Goal: Information Seeking & Learning: Learn about a topic

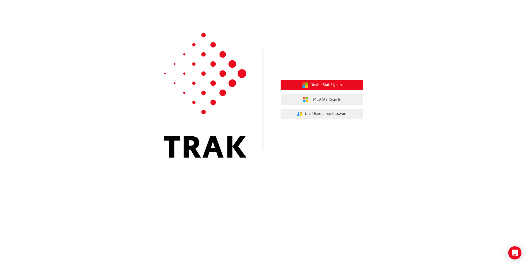
click at [307, 84] on icon "button" at bounding box center [305, 85] width 6 height 6
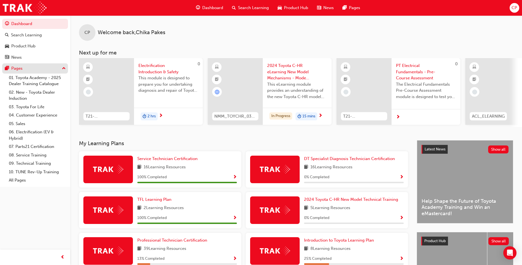
scroll to position [1, 0]
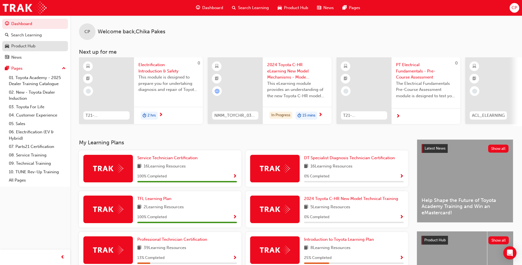
click at [22, 44] on div "Product Hub" at bounding box center [23, 46] width 24 height 6
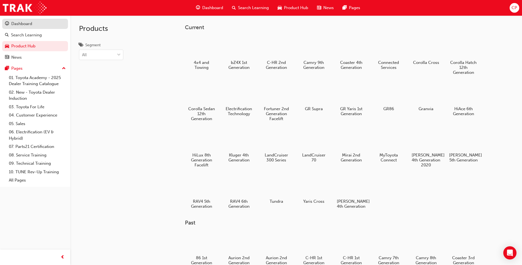
click at [18, 26] on div "Dashboard" at bounding box center [21, 24] width 21 height 6
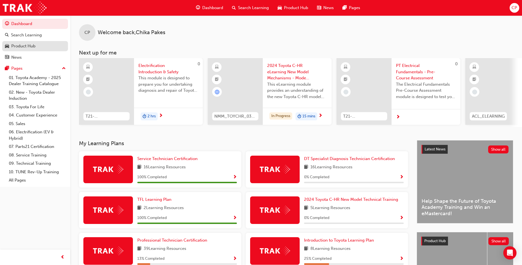
click at [12, 46] on div "Product Hub" at bounding box center [23, 46] width 24 height 6
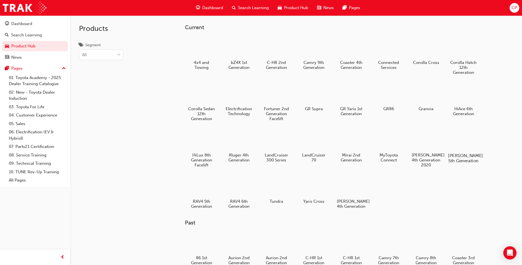
click at [455, 154] on h5 "Prado 5th Generation" at bounding box center [464, 158] width 31 height 10
click at [461, 159] on h5 "Prado 5th Generation" at bounding box center [464, 158] width 31 height 10
click at [251, 94] on div at bounding box center [239, 93] width 31 height 22
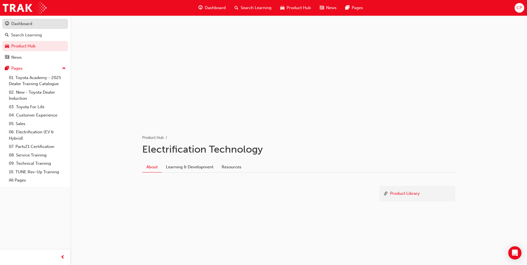
click at [22, 25] on div "Dashboard" at bounding box center [21, 24] width 21 height 6
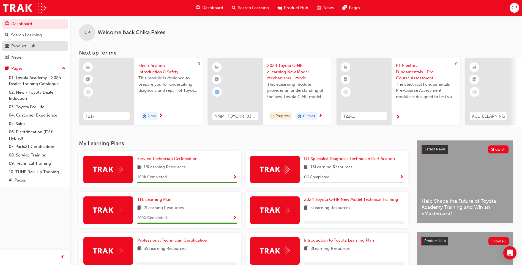
click at [31, 45] on div "Product Hub" at bounding box center [23, 46] width 24 height 6
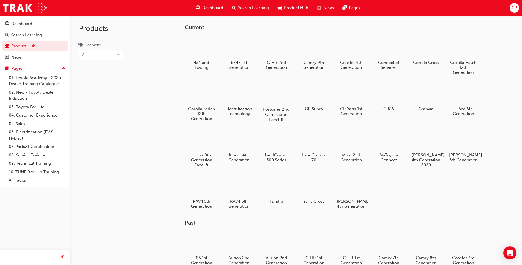
click at [275, 109] on h5 "Fortuner 2nd Generation Facelift" at bounding box center [276, 115] width 31 height 16
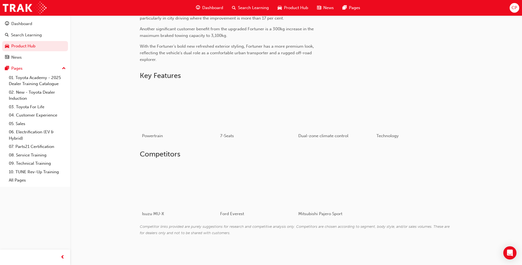
scroll to position [286, 0]
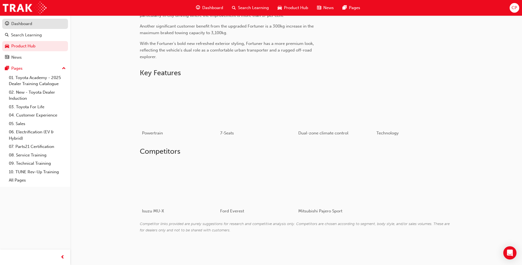
click at [11, 23] on div "Dashboard" at bounding box center [21, 24] width 21 height 6
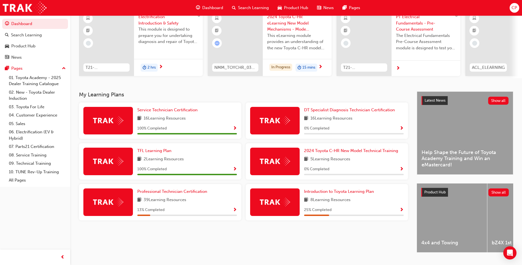
scroll to position [52, 0]
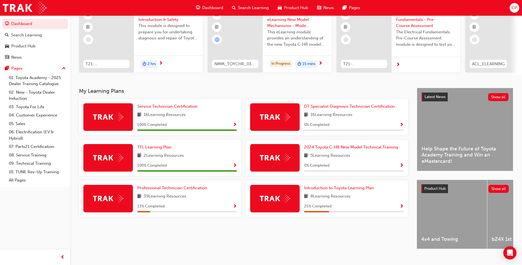
click at [281, 6] on span "car-icon" at bounding box center [280, 7] width 4 height 7
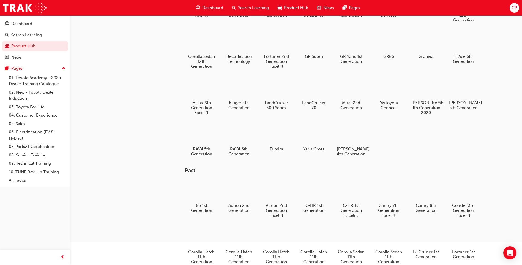
click at [262, 7] on span "Search Learning" at bounding box center [253, 8] width 31 height 6
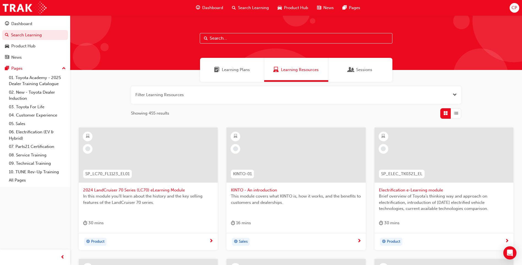
drag, startPoint x: 254, startPoint y: 40, endPoint x: 237, endPoint y: 71, distance: 34.6
drag, startPoint x: 237, startPoint y: 71, endPoint x: 235, endPoint y: 67, distance: 4.6
click at [235, 67] on span "Learning Plans" at bounding box center [236, 70] width 28 height 6
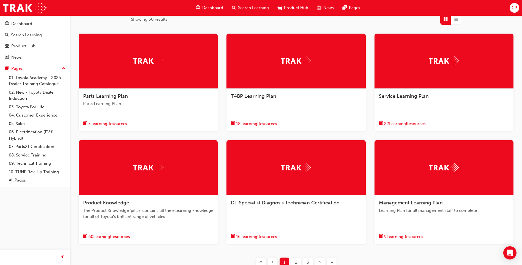
drag, startPoint x: 522, startPoint y: 226, endPoint x: 525, endPoint y: 242, distance: 16.0
click at [522, 171] on html "Your version of Internet Explorer is outdated and not supported. Please upgrade…" at bounding box center [261, 38] width 522 height 265
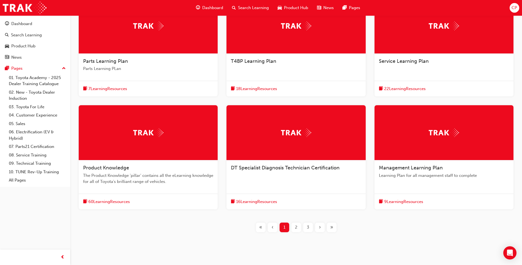
scroll to position [141, 0]
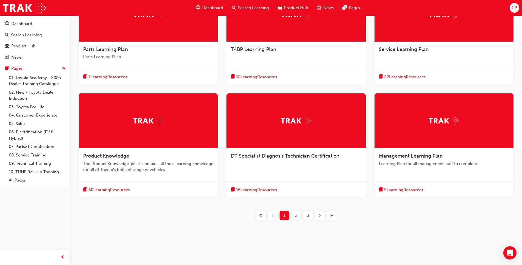
click at [299, 216] on div "2" at bounding box center [297, 216] width 10 height 10
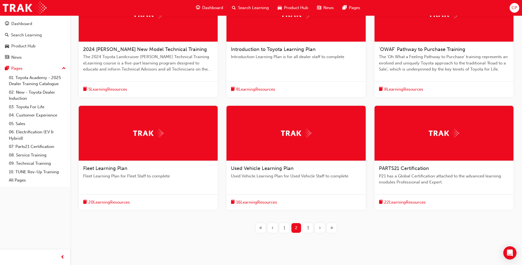
click at [309, 227] on span "3" at bounding box center [308, 228] width 2 height 6
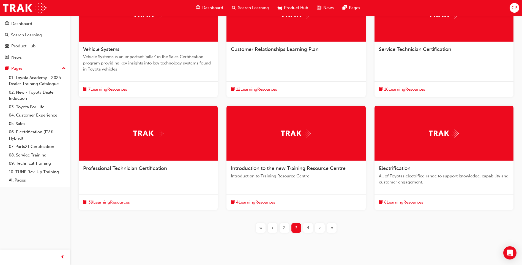
click at [275, 227] on div "‹" at bounding box center [273, 228] width 10 height 10
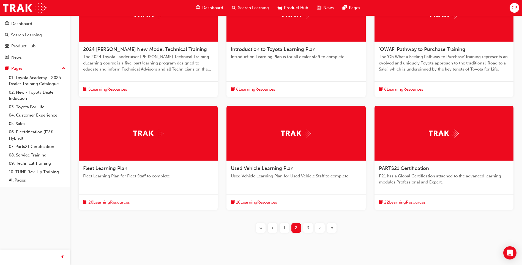
click at [275, 227] on div "‹" at bounding box center [273, 228] width 10 height 10
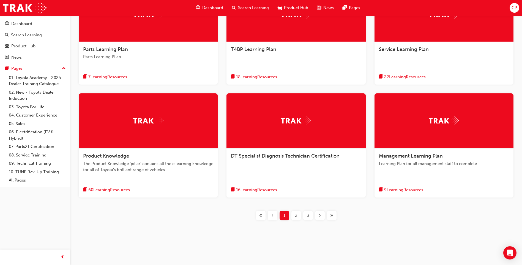
click at [419, 77] on span "22 Learning Resources" at bounding box center [405, 77] width 42 height 6
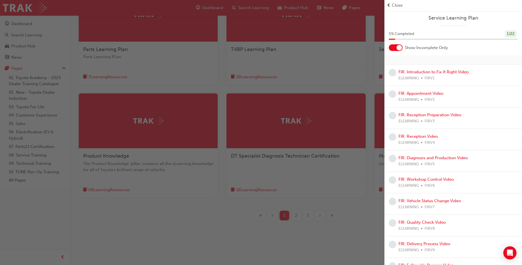
click at [354, 196] on div "button" at bounding box center [192, 132] width 385 height 265
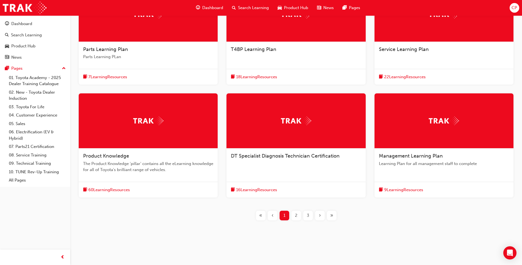
click at [243, 7] on span "Search Learning" at bounding box center [253, 8] width 31 height 6
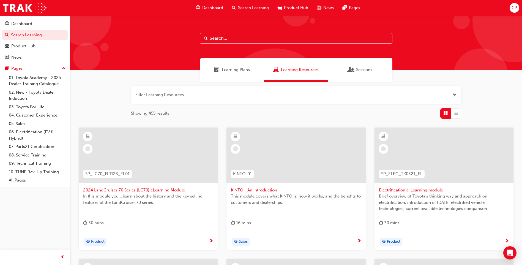
click at [254, 42] on input "text" at bounding box center [296, 38] width 193 height 10
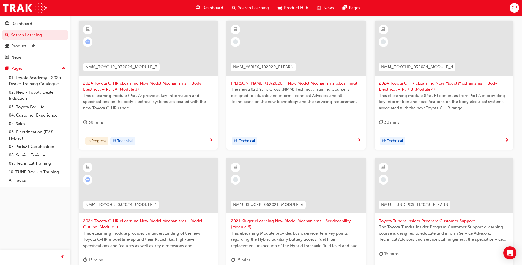
scroll to position [197, 0]
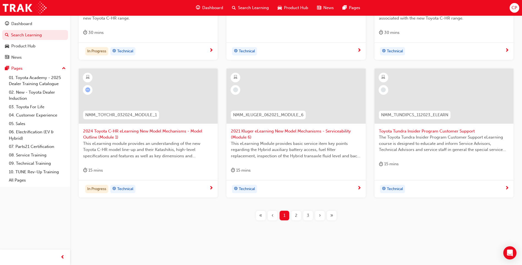
type input "nmm"
click at [292, 214] on div "2" at bounding box center [297, 216] width 10 height 10
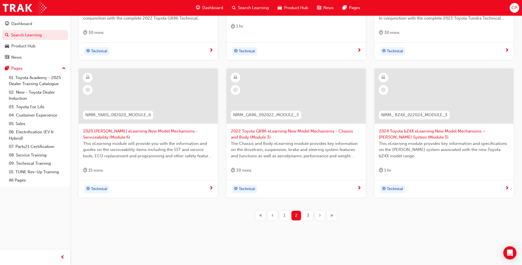
drag, startPoint x: 292, startPoint y: 214, endPoint x: 283, endPoint y: 216, distance: 9.7
click at [283, 216] on div "1" at bounding box center [285, 216] width 10 height 10
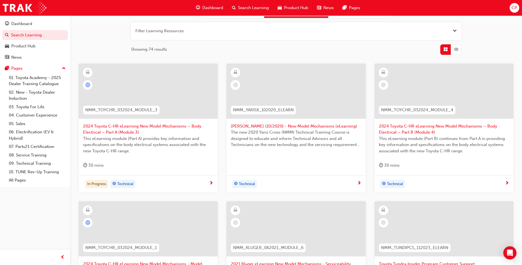
scroll to position [52, 0]
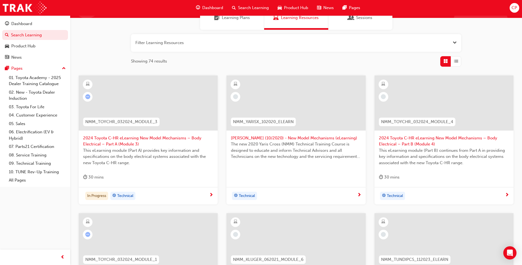
click at [112, 139] on span "2024 Toyota C-HR eLearning New Model Mechanisms – Body Electrical – Part A (Mod…" at bounding box center [148, 141] width 130 height 12
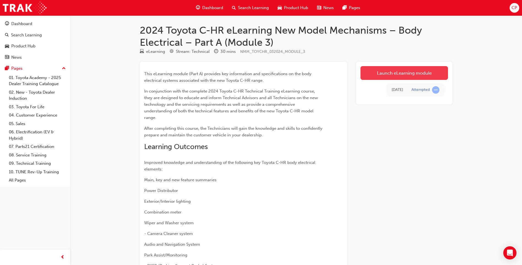
click at [375, 73] on link "Launch eLearning module" at bounding box center [405, 73] width 88 height 14
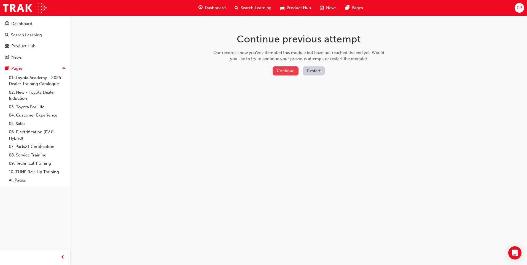
click at [280, 75] on button "Continue" at bounding box center [285, 70] width 26 height 9
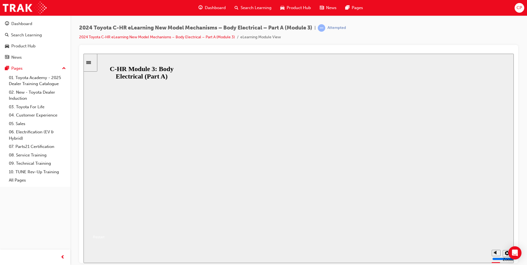
click at [104, 227] on button "Resume" at bounding box center [93, 230] width 21 height 7
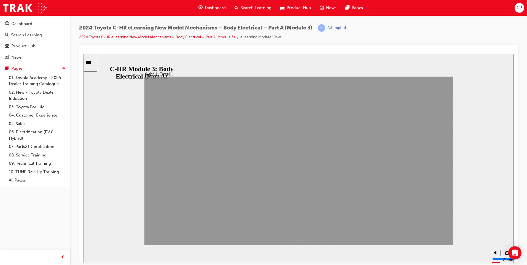
drag, startPoint x: 382, startPoint y: 234, endPoint x: 427, endPoint y: 234, distance: 45.7
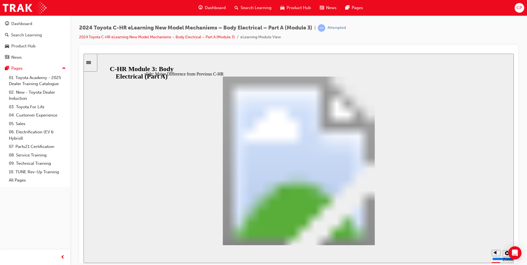
scroll to position [492, 0]
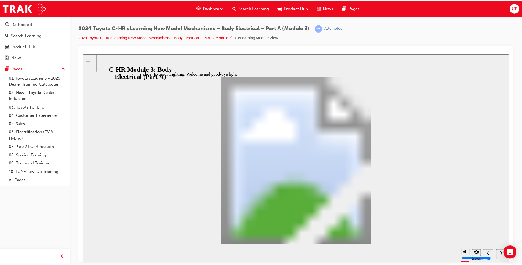
scroll to position [55, 0]
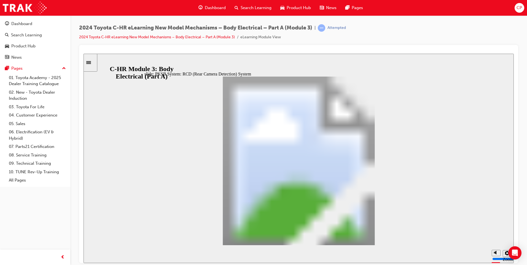
drag, startPoint x: 383, startPoint y: 236, endPoint x: 379, endPoint y: 234, distance: 5.2
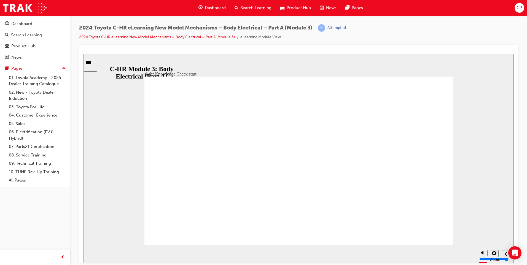
radio input "false"
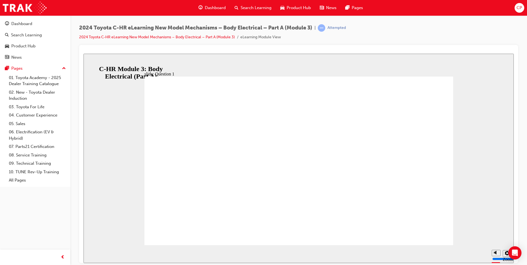
radio input "true"
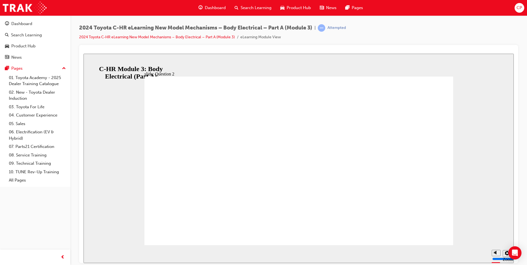
radio input "false"
radio input "true"
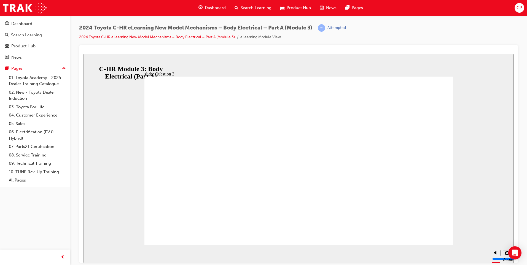
radio input "false"
radio input "true"
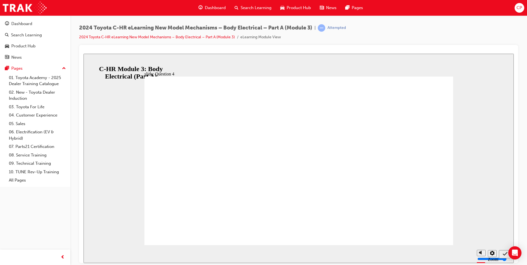
radio input "true"
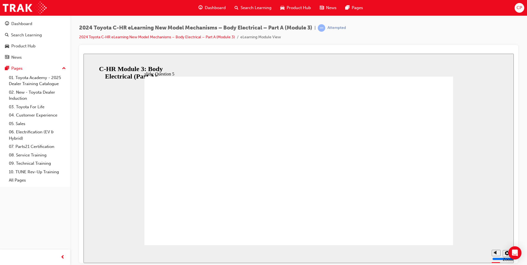
click at [107, 63] on div "slide: Knowledge Check End Review the identified sections of this module again,…" at bounding box center [298, 157] width 430 height 209
click at [92, 63] on icon "Sidebar Toggle" at bounding box center [90, 61] width 8 height 3
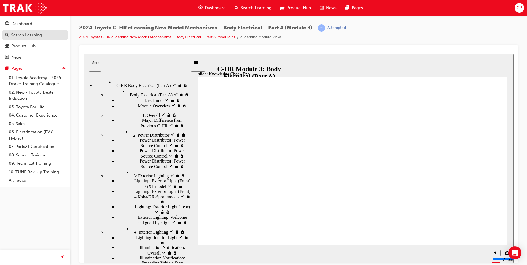
click at [18, 34] on div "Search Learning" at bounding box center [26, 35] width 31 height 6
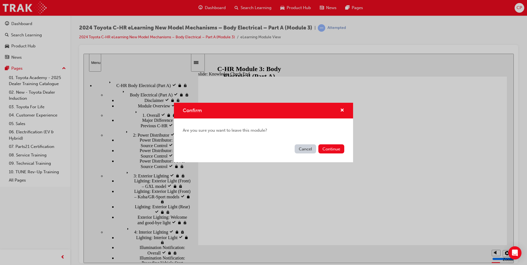
click at [337, 108] on div "Confirm" at bounding box center [339, 110] width 9 height 7
click at [341, 109] on span "cross-icon" at bounding box center [342, 110] width 4 height 5
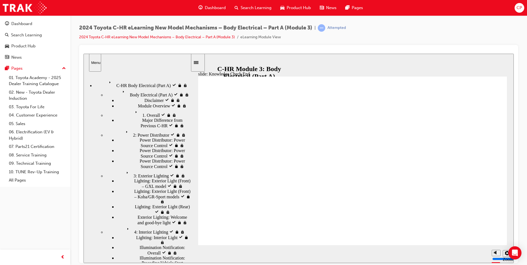
click at [251, 5] on span "Search Learning" at bounding box center [255, 8] width 31 height 6
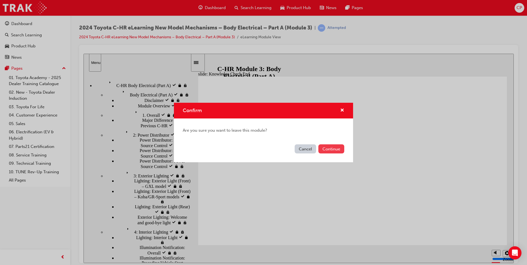
click at [332, 149] on button "Continue" at bounding box center [331, 148] width 26 height 9
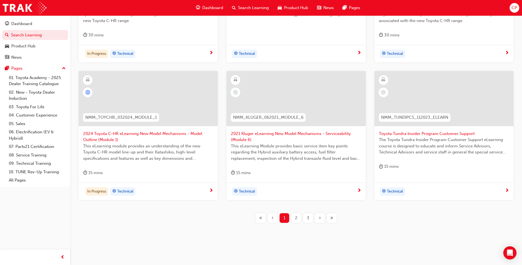
scroll to position [197, 0]
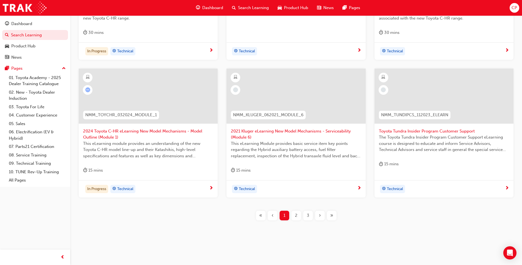
click at [331, 216] on span "»" at bounding box center [331, 215] width 3 height 6
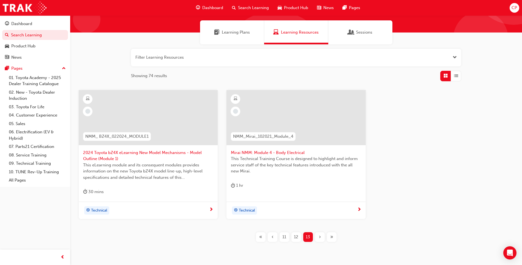
scroll to position [59, 0]
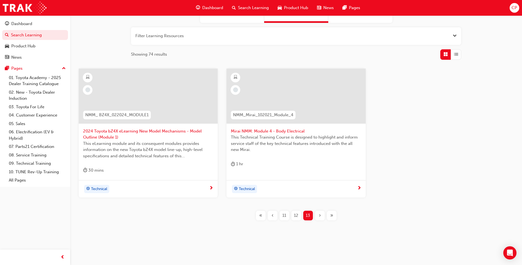
click at [261, 218] on span "«" at bounding box center [260, 215] width 3 height 6
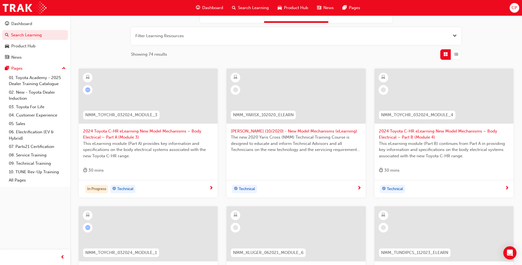
click at [275, 130] on span "Yaris Cross (10/2020) - New Model Mechanisms (eLearning)" at bounding box center [296, 131] width 130 height 6
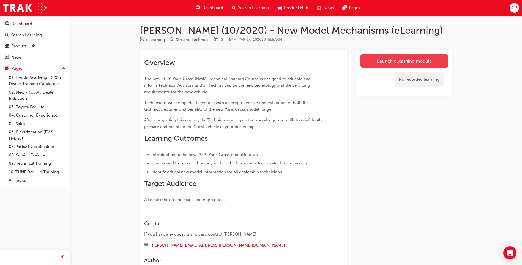
click at [392, 65] on link "Launch eLearning module" at bounding box center [405, 61] width 88 height 14
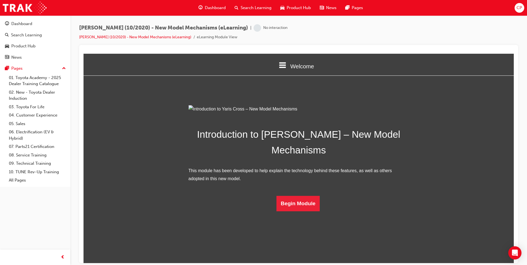
scroll to position [9, 0]
drag, startPoint x: 305, startPoint y: 249, endPoint x: 303, endPoint y: 253, distance: 4.2
click at [303, 211] on button "Begin Module" at bounding box center [298, 203] width 44 height 15
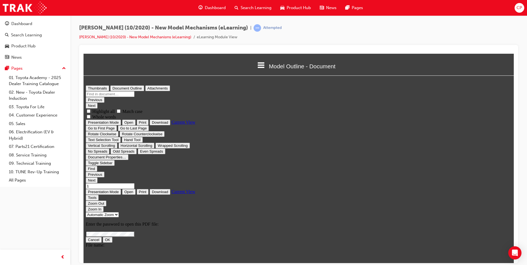
scroll to position [0, 0]
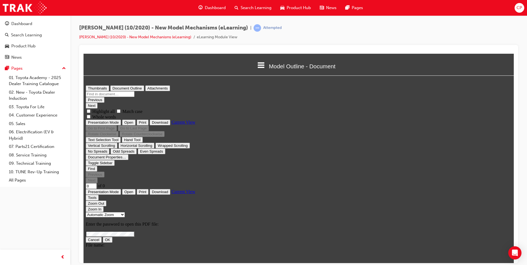
type input "1"
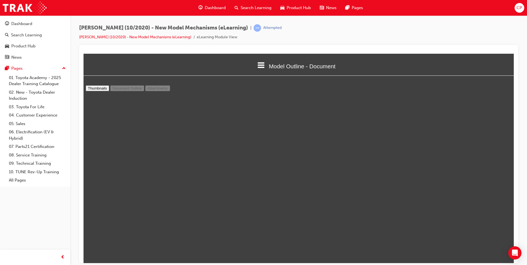
scroll to position [16, 0]
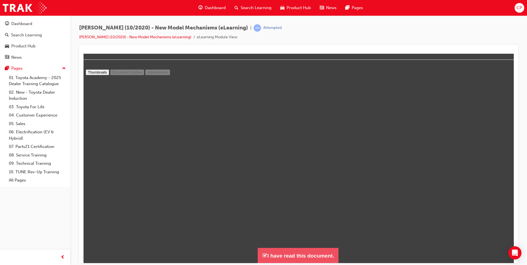
click at [303, 253] on button "I have read this document." at bounding box center [297, 256] width 81 height 16
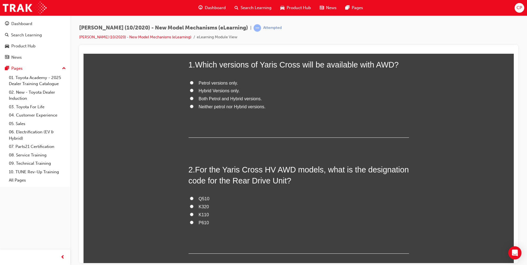
scroll to position [0, 0]
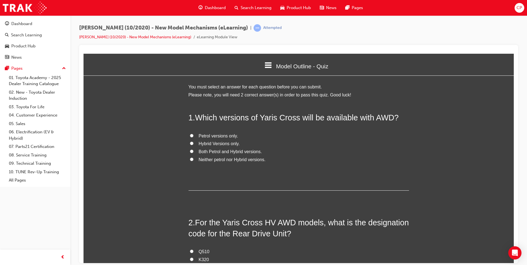
click at [219, 145] on span "Hybrid Versions only." at bounding box center [219, 143] width 41 height 5
click at [193, 145] on input "Hybrid Versions only." at bounding box center [192, 143] width 4 height 4
radio input "true"
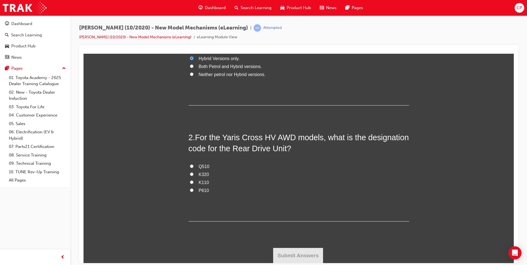
scroll to position [83, 0]
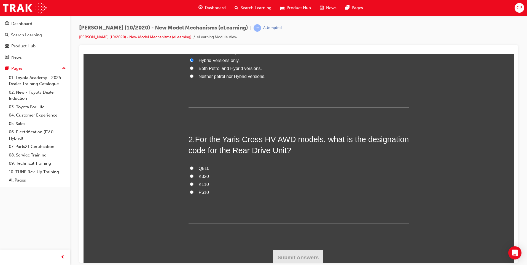
click at [190, 174] on input "K320" at bounding box center [192, 176] width 4 height 4
radio input "true"
click at [291, 257] on button "Submit Answers" at bounding box center [298, 256] width 50 height 15
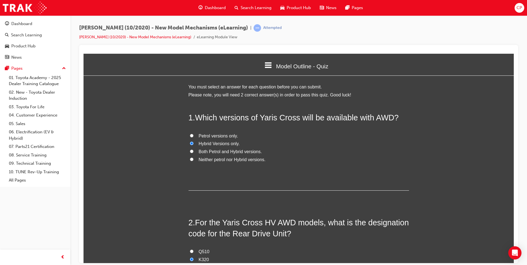
scroll to position [3, 3]
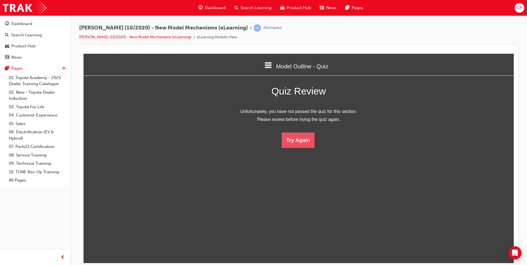
click at [303, 134] on button "Try Again" at bounding box center [297, 139] width 33 height 15
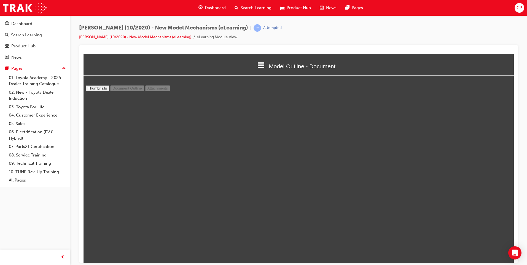
scroll to position [1294, 0]
type input "12"
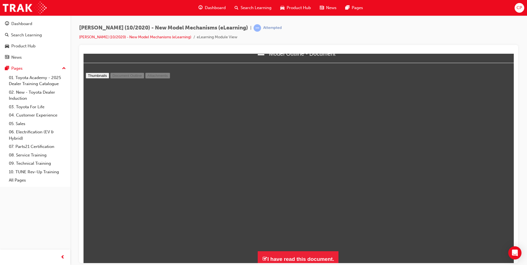
scroll to position [16, 0]
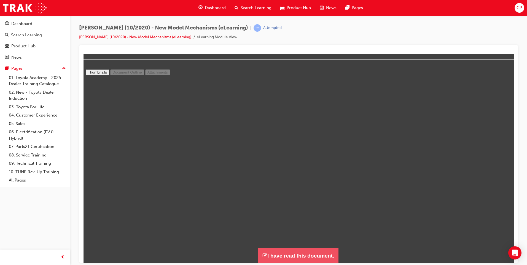
click at [312, 259] on button "I have read this document." at bounding box center [297, 256] width 81 height 16
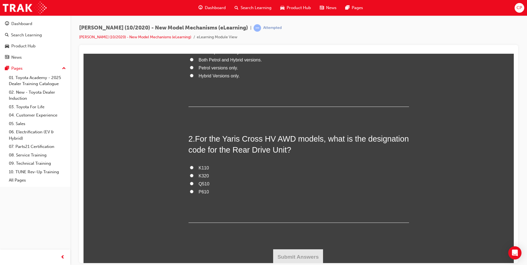
scroll to position [85, 0]
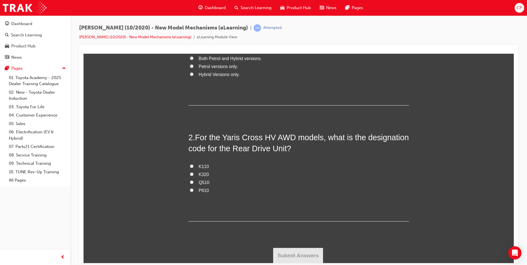
click at [190, 182] on input "Q510" at bounding box center [192, 182] width 4 height 4
radio input "true"
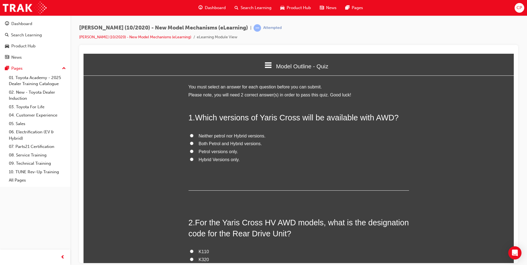
click at [191, 158] on label "Hybrid Versions only." at bounding box center [298, 160] width 220 height 8
click at [190, 157] on input "Hybrid Versions only." at bounding box center [192, 159] width 4 height 4
radio input "true"
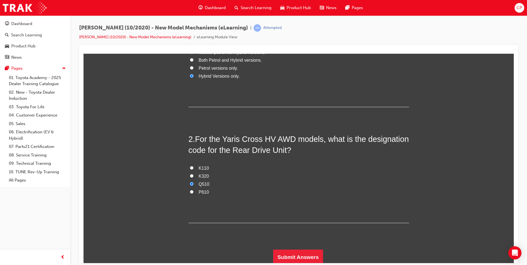
scroll to position [83, 0]
drag, startPoint x: 302, startPoint y: 254, endPoint x: 284, endPoint y: 229, distance: 31.1
click at [284, 229] on div "1 . Which versions of Yaris Cross will be available with AWD? Neither petrol no…" at bounding box center [298, 147] width 220 height 236
click at [295, 253] on button "Submit Answers" at bounding box center [298, 256] width 50 height 15
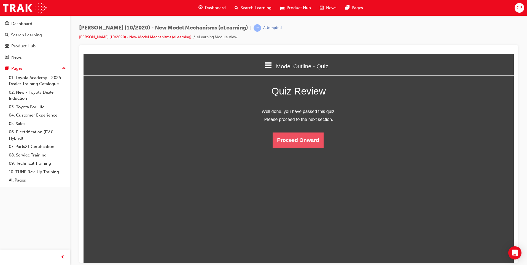
click at [299, 139] on button "Proceed Onward" at bounding box center [297, 139] width 51 height 15
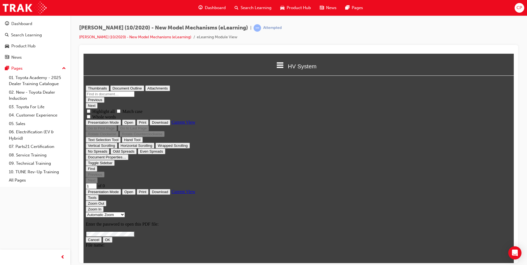
scroll to position [3, 0]
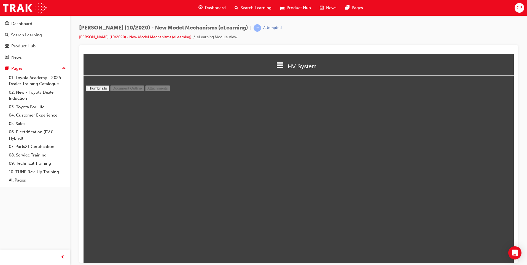
type input "21"
drag, startPoint x: 299, startPoint y: 169, endPoint x: 416, endPoint y: 172, distance: 117.1
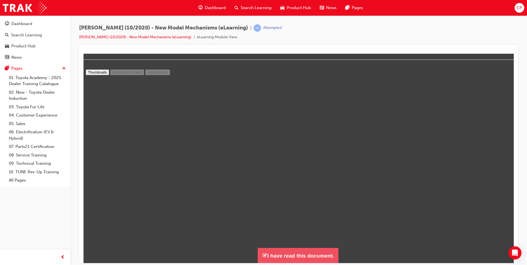
click at [287, 259] on button "I have read this document." at bounding box center [297, 256] width 81 height 16
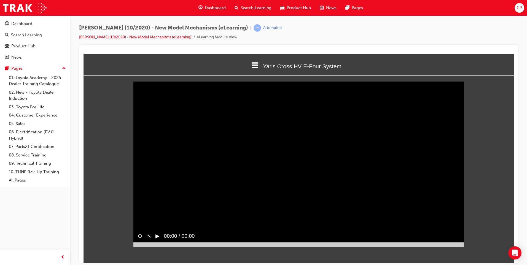
scroll to position [0, 0]
click at [159, 240] on button "▶︎" at bounding box center [157, 236] width 4 height 8
click at [141, 240] on button "⊙" at bounding box center [140, 236] width 4 height 8
click at [142, 240] on button "⊗" at bounding box center [140, 236] width 4 height 8
click at [156, 240] on button "‖" at bounding box center [156, 236] width 3 height 8
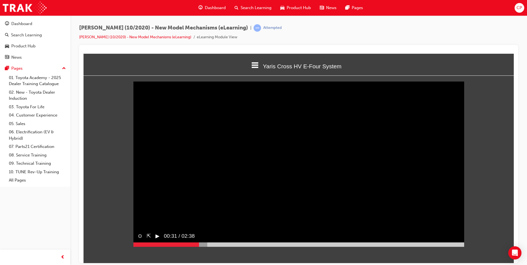
click at [158, 240] on button "▶︎" at bounding box center [157, 236] width 4 height 8
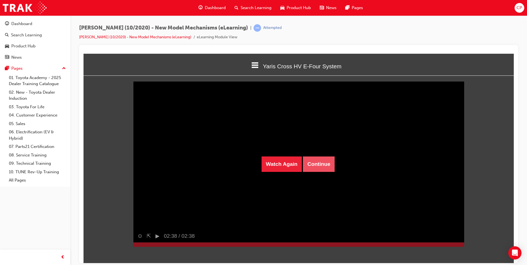
click at [319, 157] on button "Continue" at bounding box center [319, 163] width 32 height 15
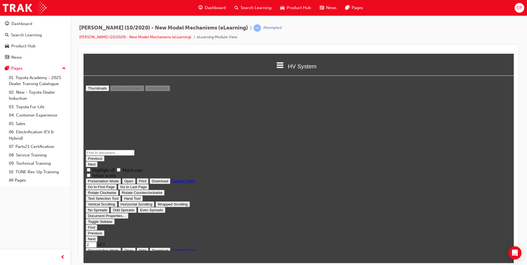
scroll to position [217, 0]
type input "3"
